Goal: Check status: Check status

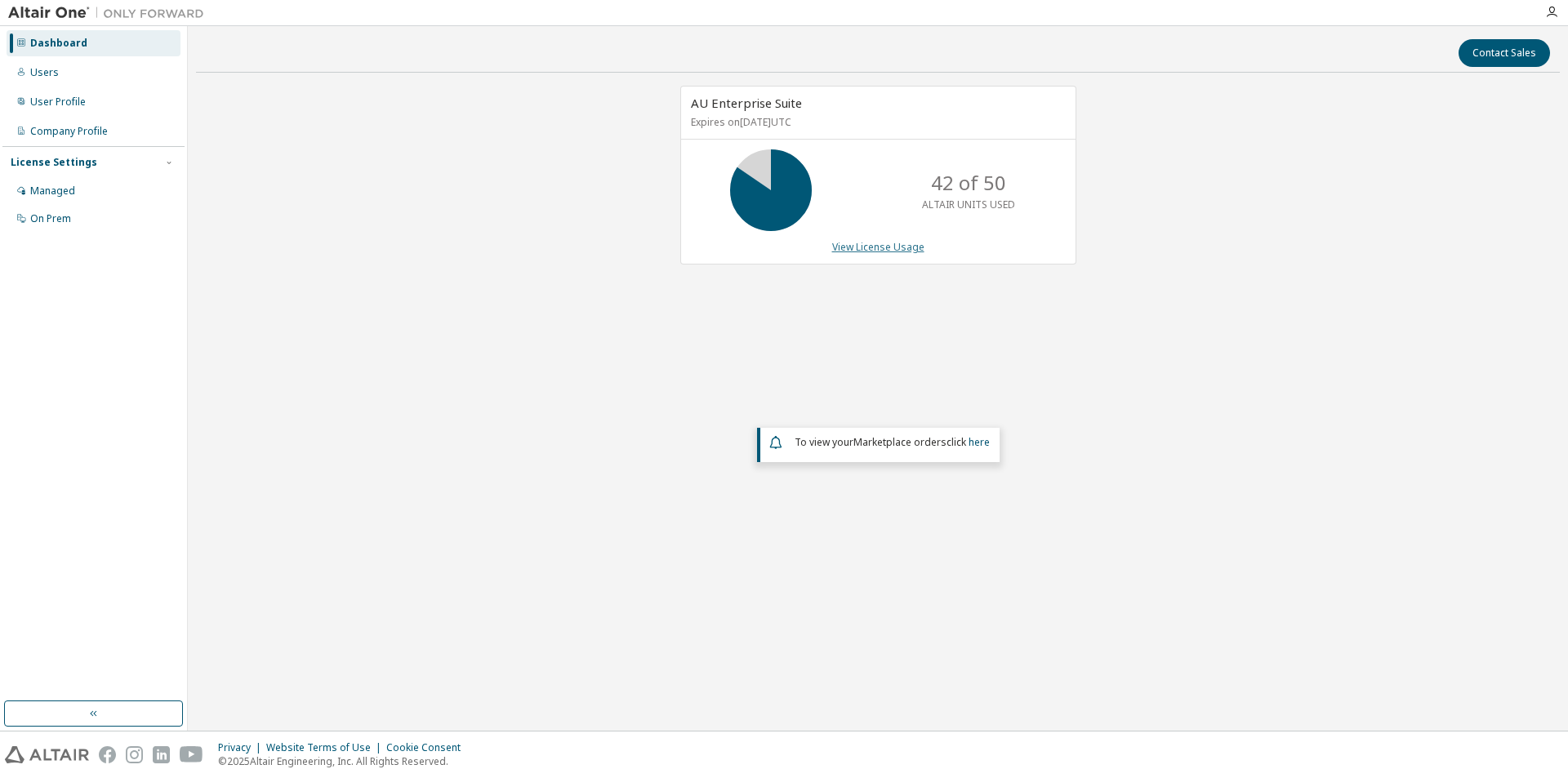
click at [860, 244] on link "View License Usage" at bounding box center [878, 246] width 92 height 14
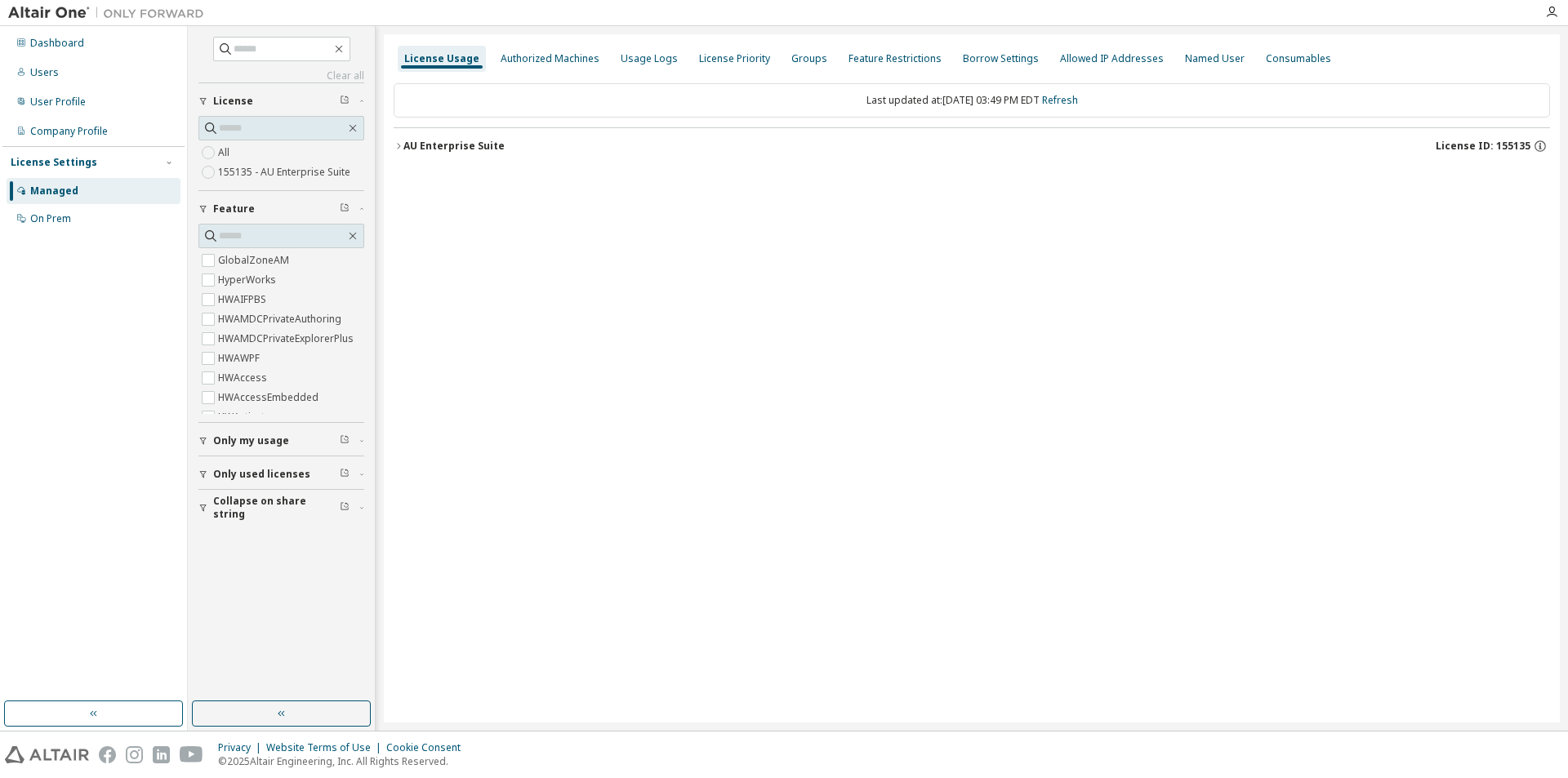
click at [465, 146] on div "AU Enterprise Suite" at bounding box center [453, 146] width 102 height 13
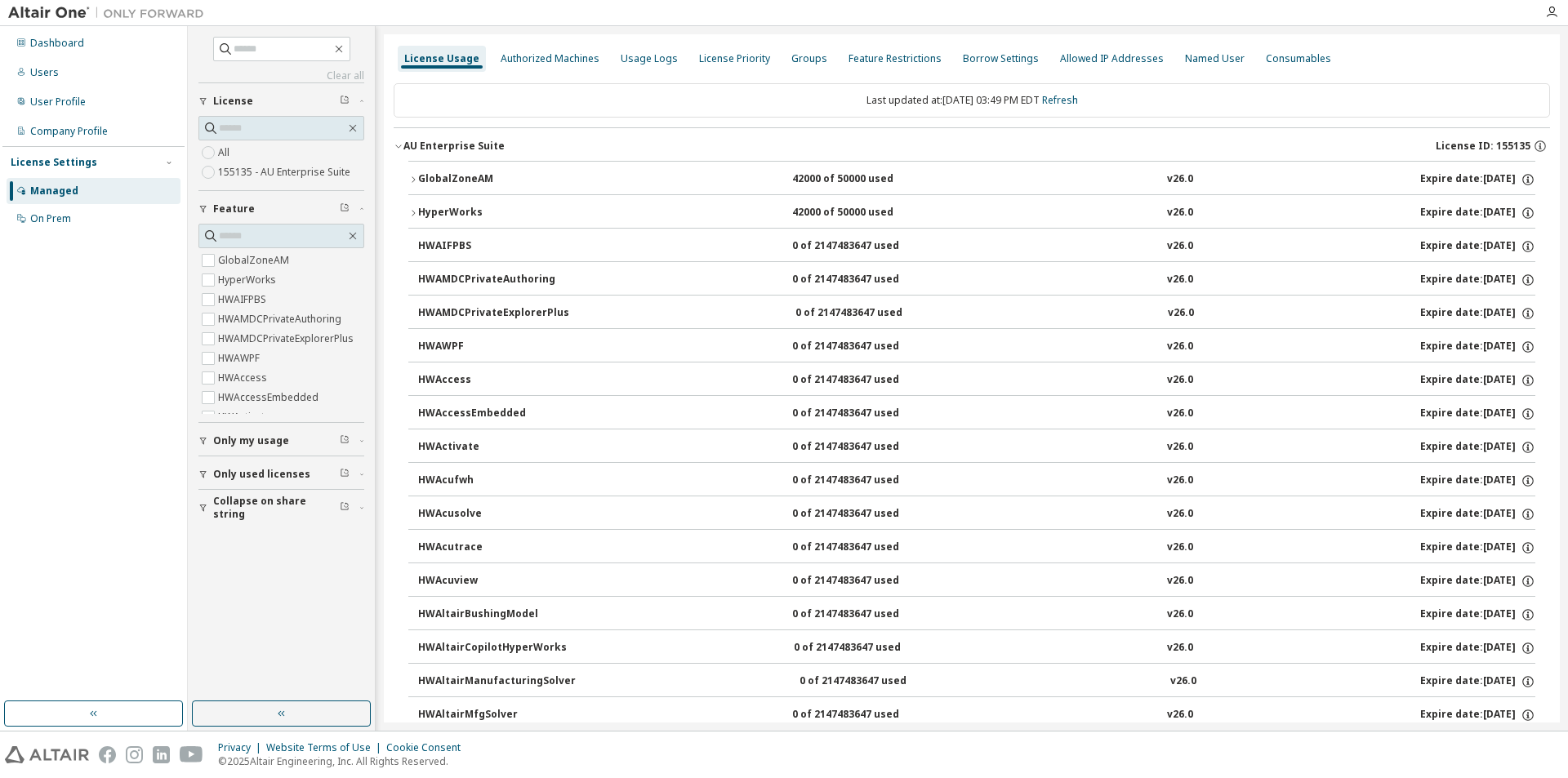
click at [413, 177] on icon "button" at bounding box center [413, 179] width 10 height 10
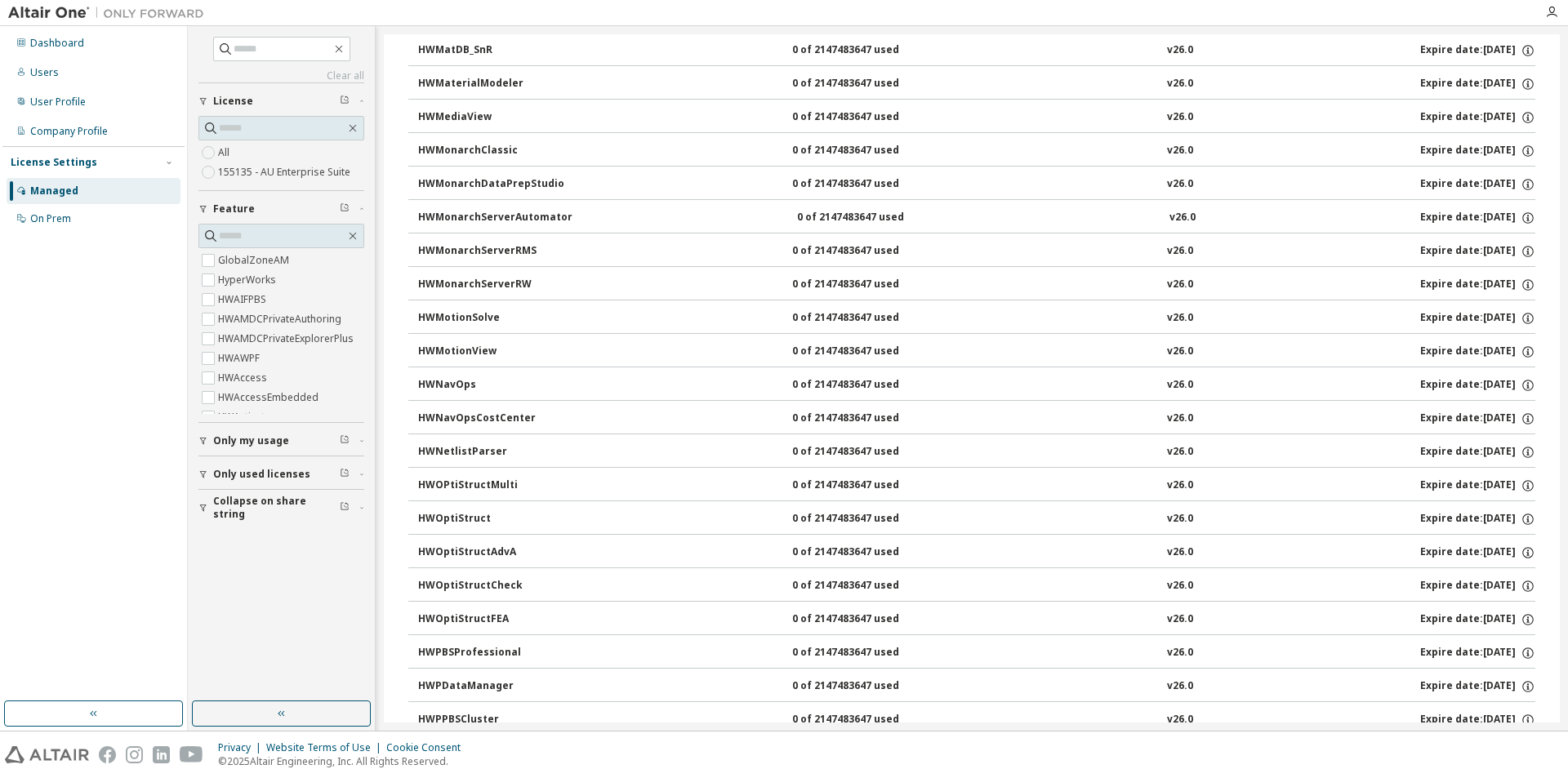
scroll to position [6532, 0]
